Goal: Task Accomplishment & Management: Manage account settings

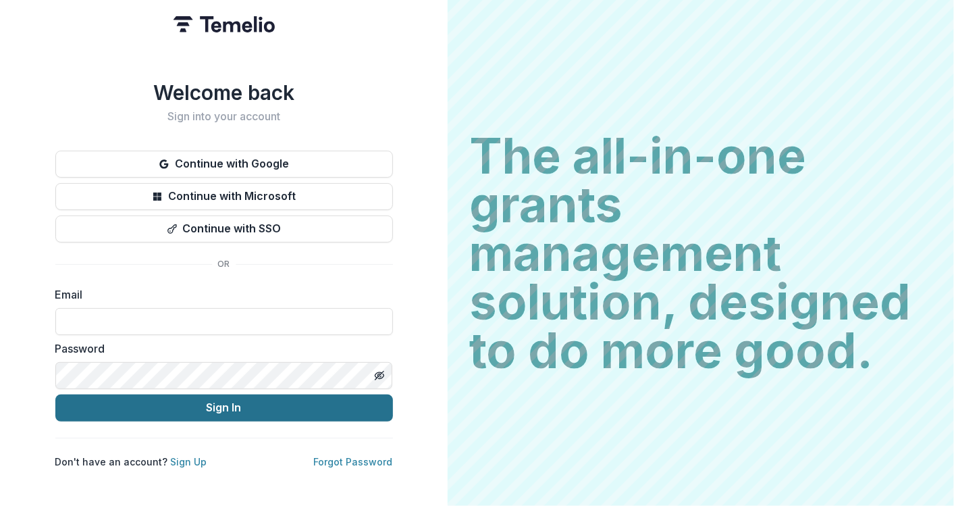
type input "**********"
click at [263, 407] on button "Sign In" at bounding box center [224, 407] width 338 height 27
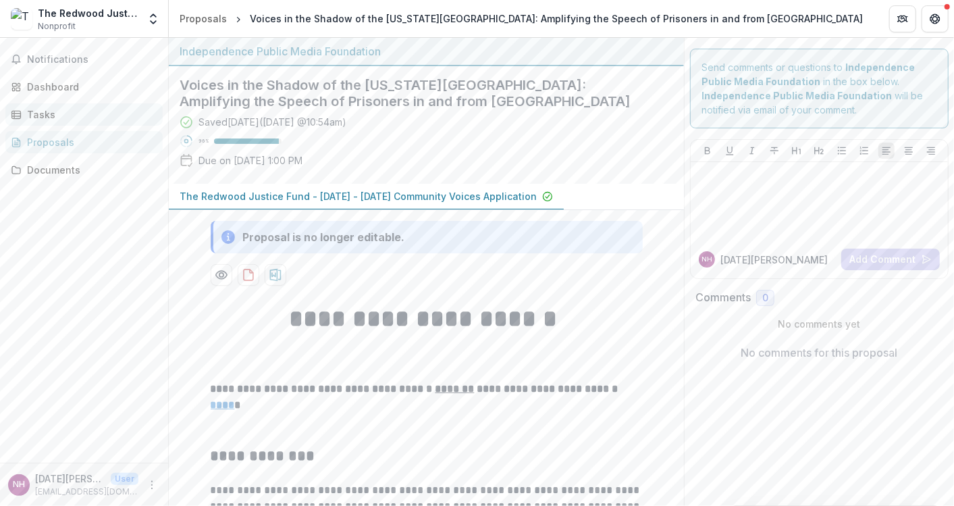
click at [30, 113] on div "Tasks" at bounding box center [89, 114] width 125 height 14
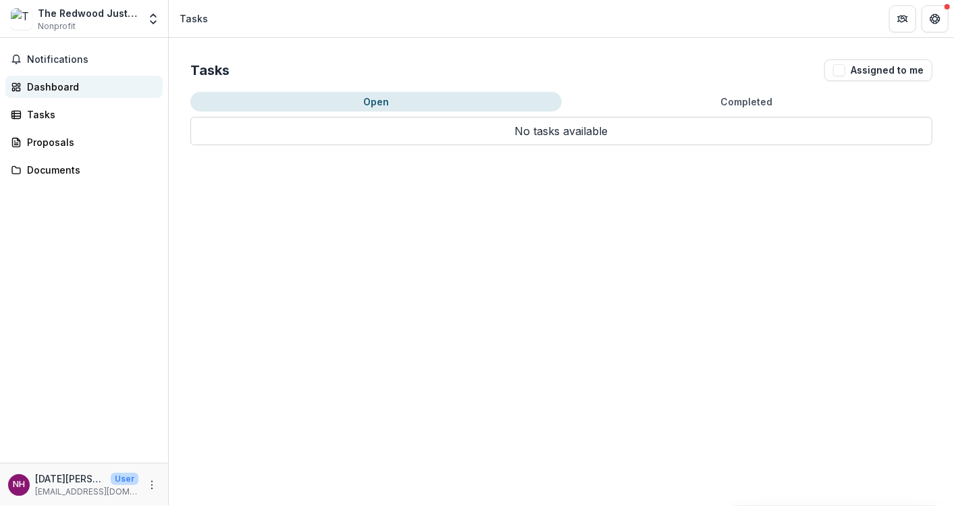
click at [55, 84] on div "Dashboard" at bounding box center [89, 87] width 125 height 14
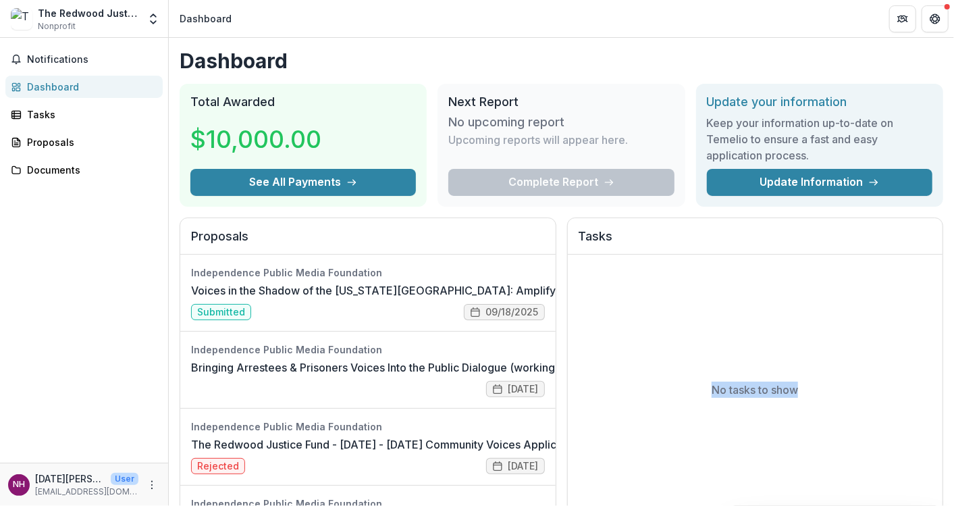
drag, startPoint x: 950, startPoint y: 210, endPoint x: 953, endPoint y: 284, distance: 74.3
click at [946, 299] on div "Dashboard Total Awarded $10,000.00 See All Payments Next Report No upcoming rep…" at bounding box center [561, 488] width 785 height 900
click at [55, 54] on span "Notifications" at bounding box center [92, 59] width 130 height 11
